Goal: Use online tool/utility: Utilize a website feature to perform a specific function

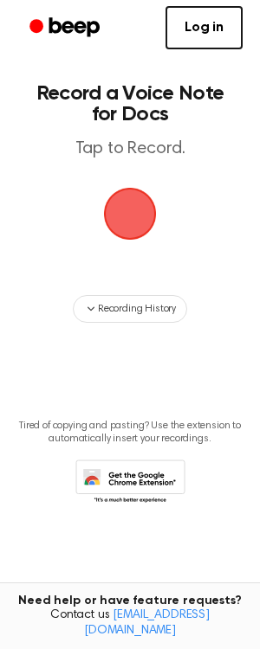
click at [146, 214] on span "button" at bounding box center [129, 213] width 59 height 59
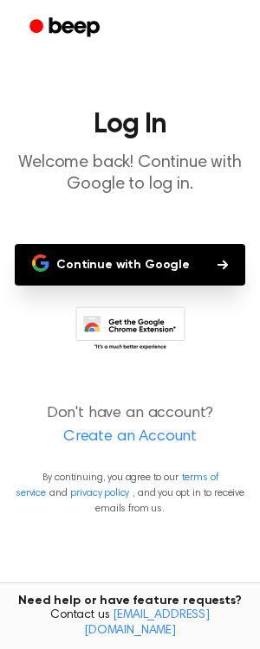
click at [217, 261] on icon "button" at bounding box center [222, 265] width 10 height 10
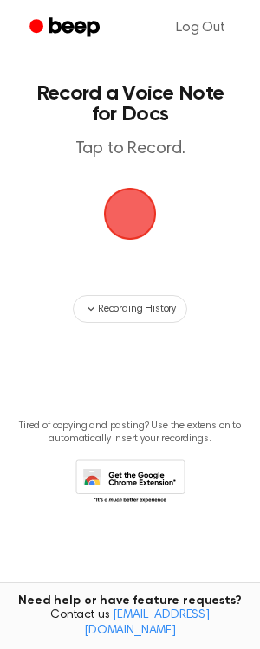
click at [123, 207] on span "button" at bounding box center [130, 214] width 56 height 56
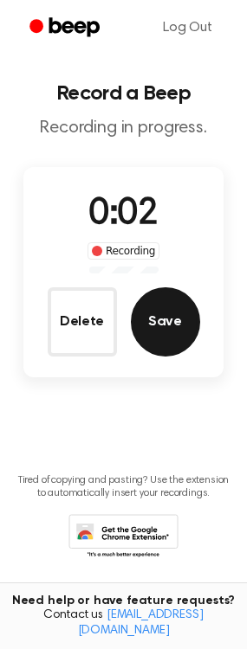
click at [181, 329] on button "Save" at bounding box center [165, 321] width 69 height 69
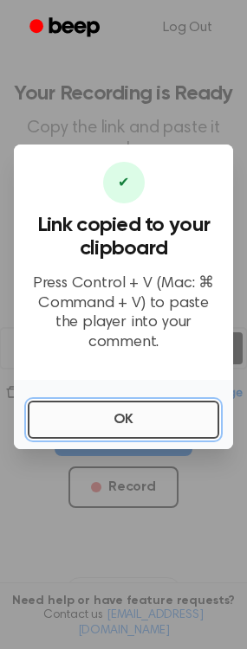
click at [90, 401] on button "OK" at bounding box center [123, 420] width 191 height 38
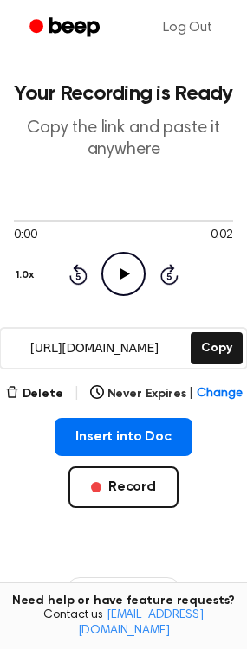
drag, startPoint x: 226, startPoint y: 341, endPoint x: 137, endPoint y: 351, distance: 89.8
click at [226, 341] on button "Copy" at bounding box center [215, 348] width 51 height 32
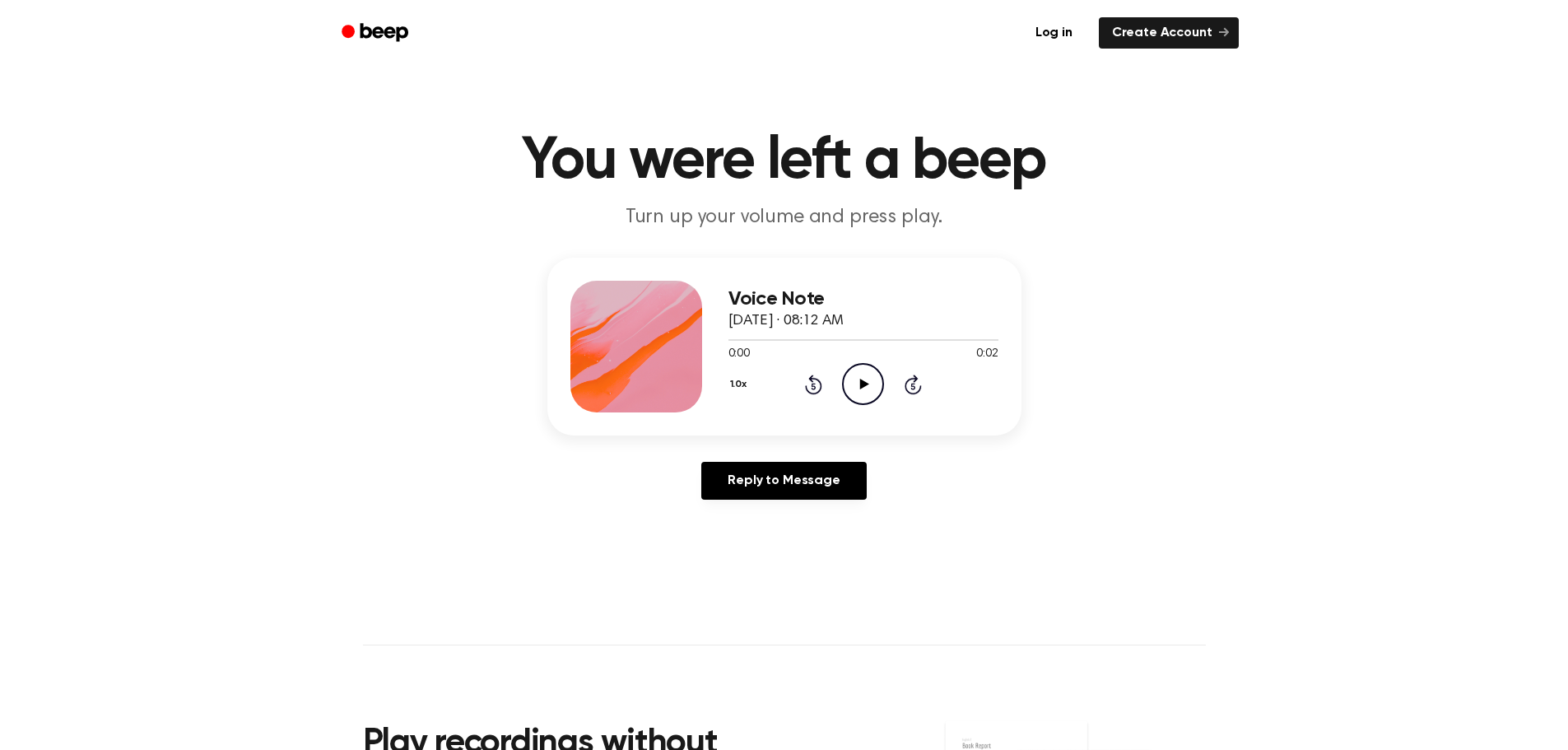
click at [859, 389] on icon "Play Audio" at bounding box center [863, 384] width 42 height 42
click at [860, 389] on icon at bounding box center [863, 383] width 8 height 10
